Goal: Information Seeking & Learning: Find specific fact

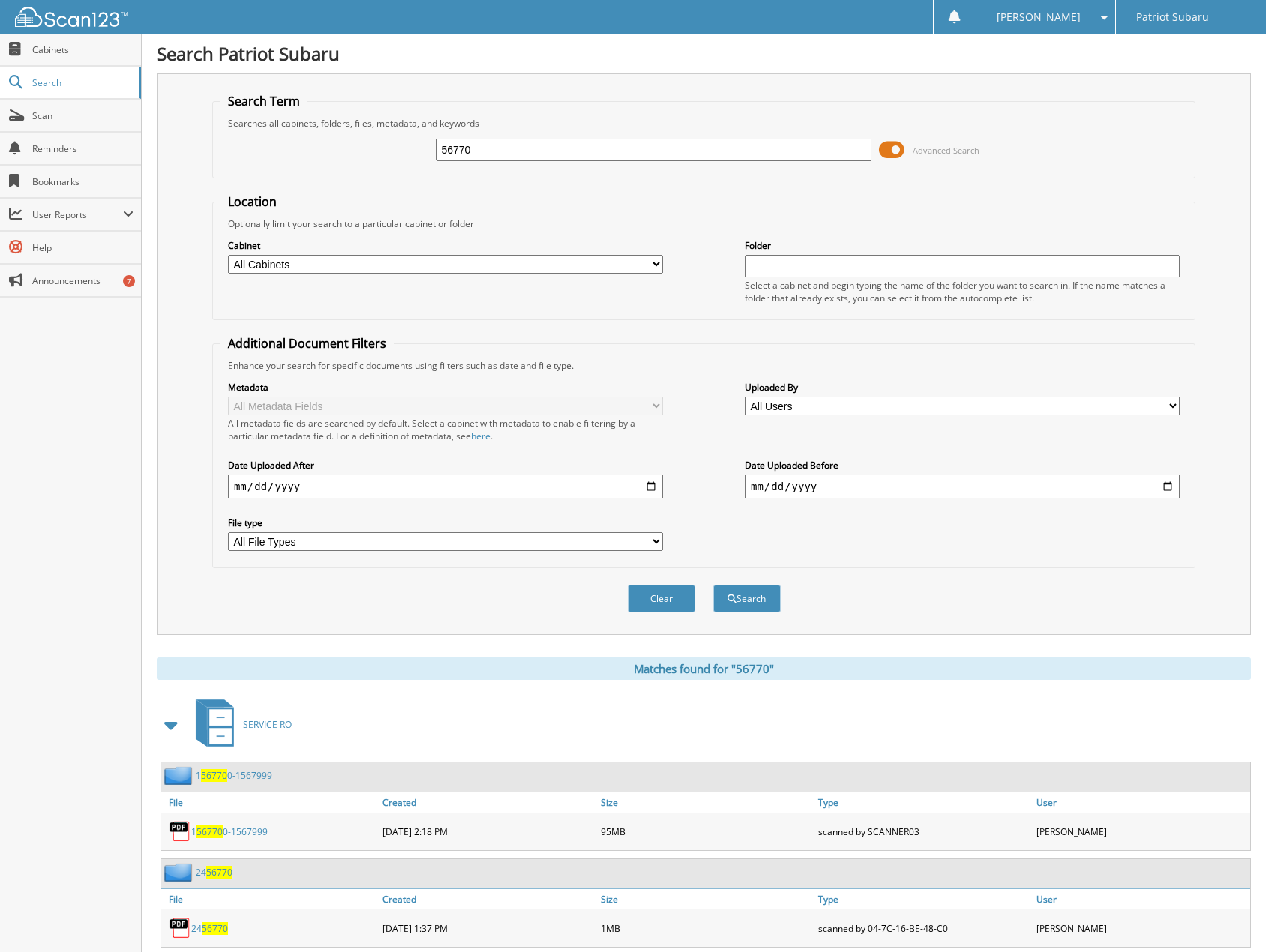
drag, startPoint x: 441, startPoint y: 154, endPoint x: 381, endPoint y: 152, distance: 60.0
click at [381, 153] on div "56770 Advanced Search" at bounding box center [704, 150] width 967 height 40
type input "2593641"
click at [713, 585] on button "Search" at bounding box center [746, 599] width 68 height 28
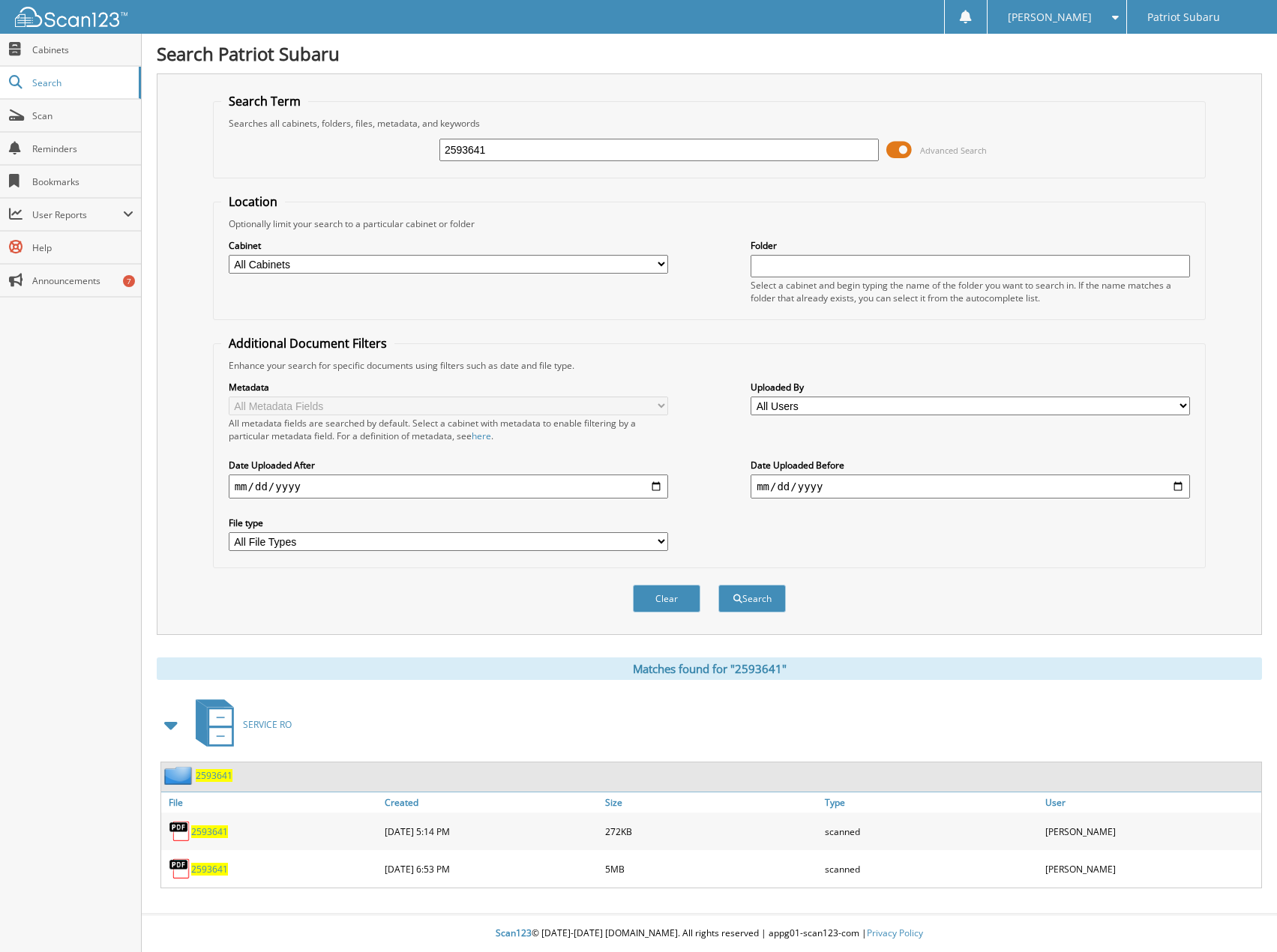
click at [210, 829] on span "2593641" at bounding box center [210, 832] width 37 height 13
click at [214, 868] on span "2593641" at bounding box center [210, 869] width 37 height 13
